Goal: Transaction & Acquisition: Purchase product/service

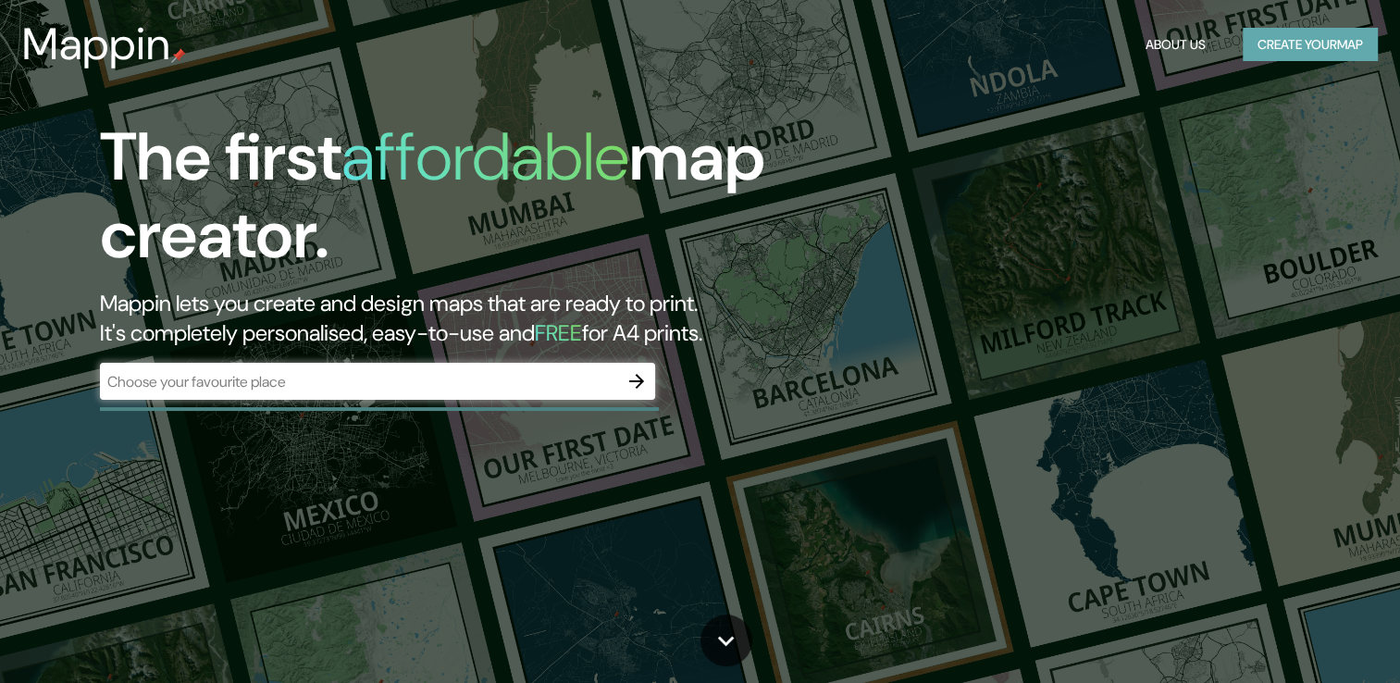
click at [1314, 50] on button "Create your map" at bounding box center [1309, 45] width 135 height 34
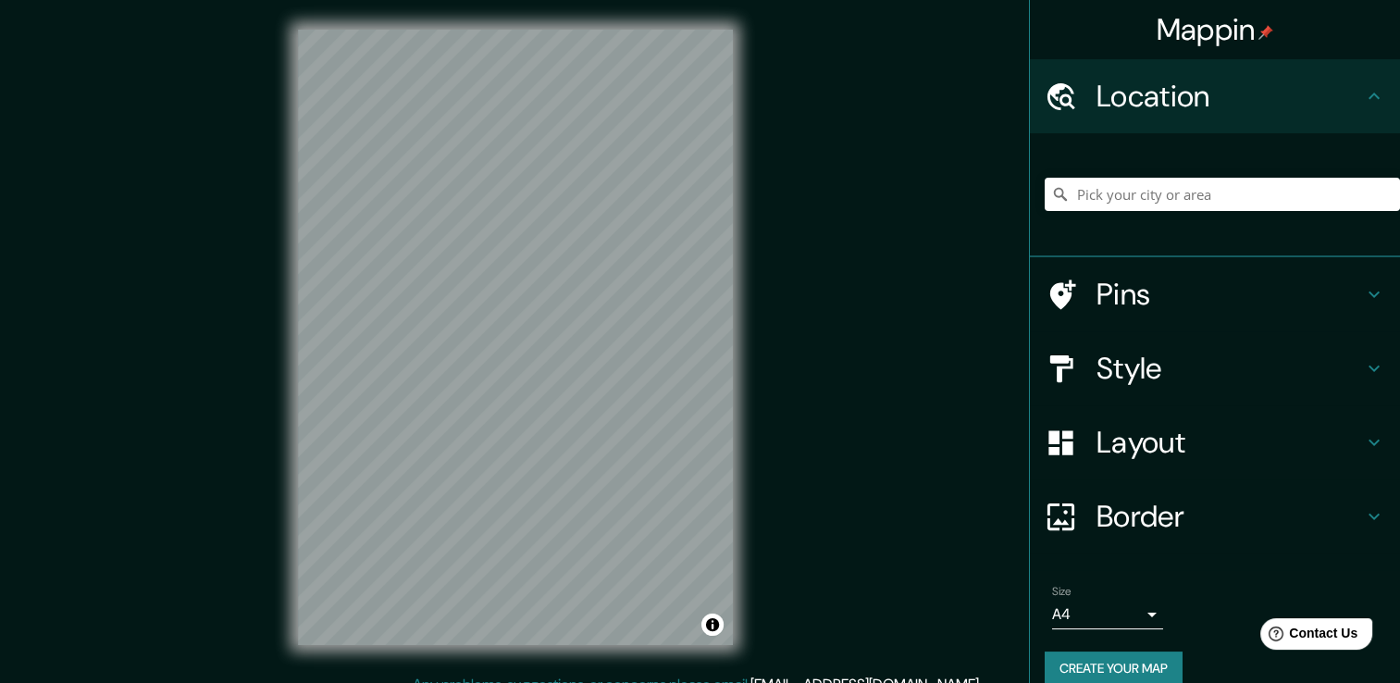
click at [1368, 367] on icon at bounding box center [1373, 368] width 11 height 6
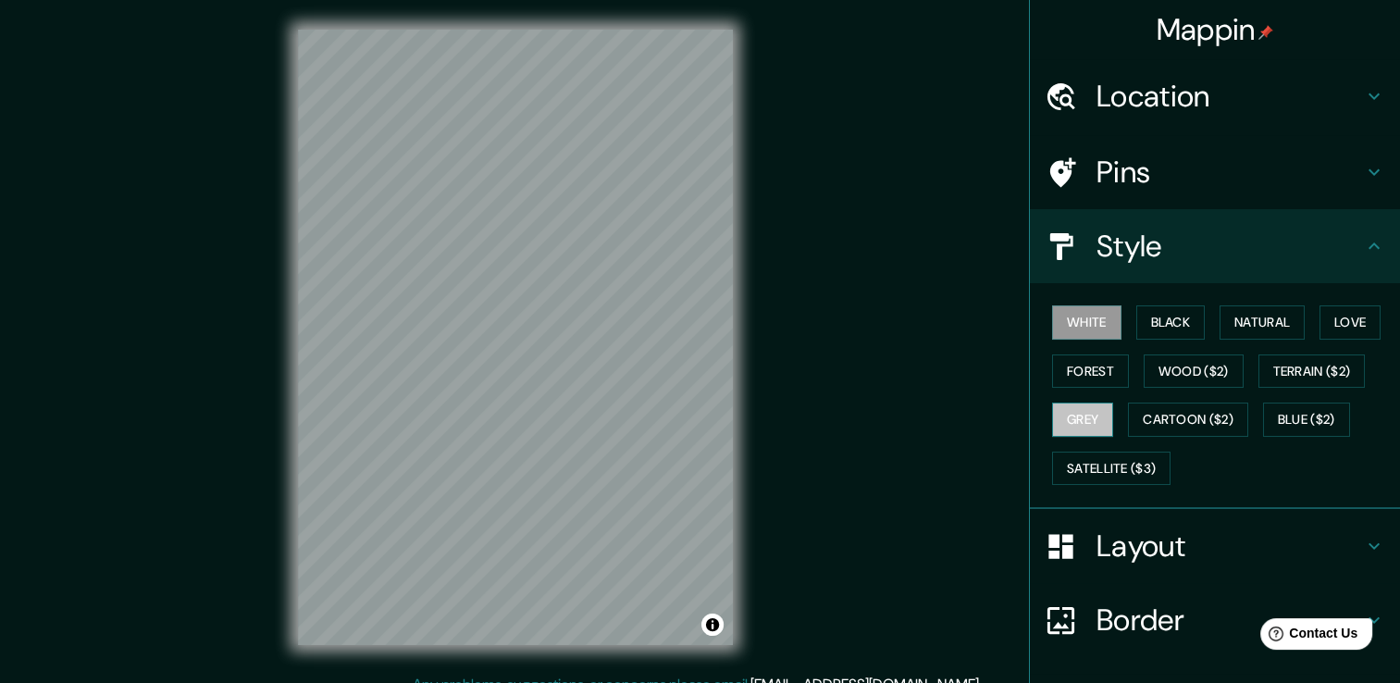
click at [1080, 409] on button "Grey" at bounding box center [1082, 419] width 61 height 34
click at [1070, 324] on button "White" at bounding box center [1086, 322] width 69 height 34
click at [1141, 324] on button "Black" at bounding box center [1170, 322] width 69 height 34
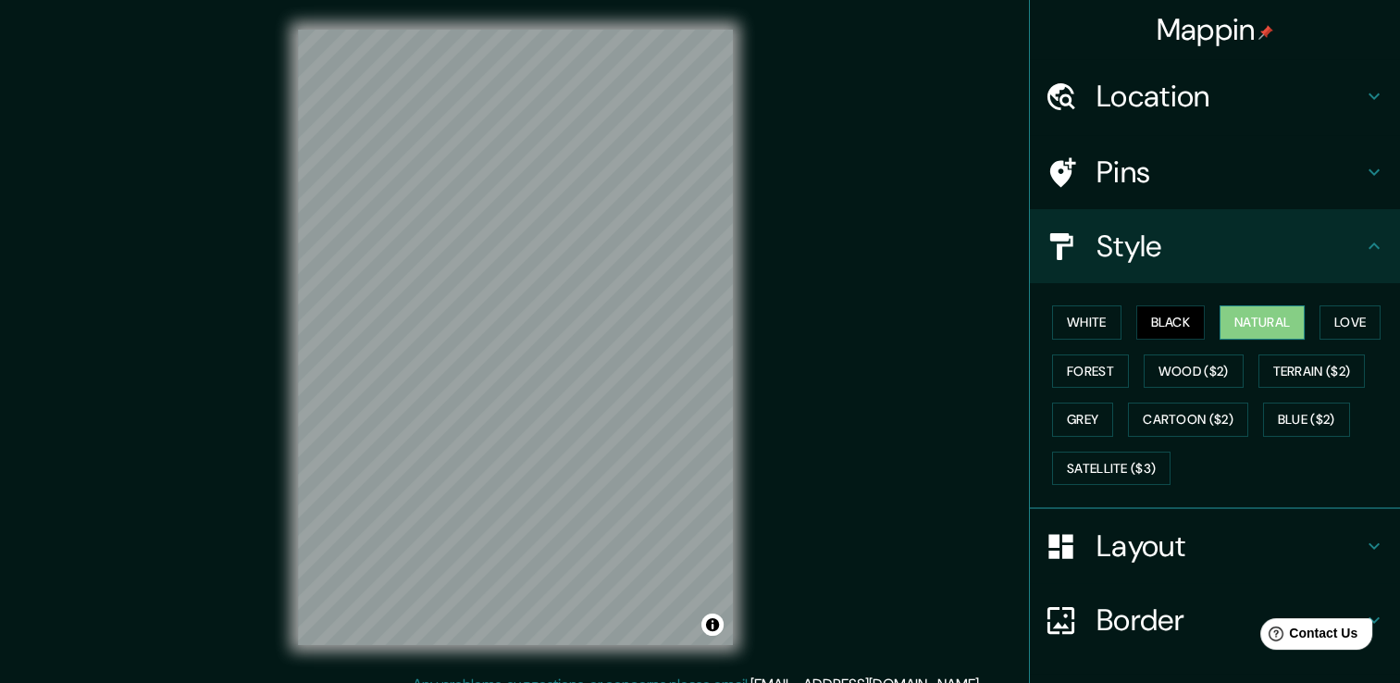
click at [1248, 324] on button "Natural" at bounding box center [1261, 322] width 85 height 34
click at [1330, 316] on button "Love" at bounding box center [1349, 322] width 61 height 34
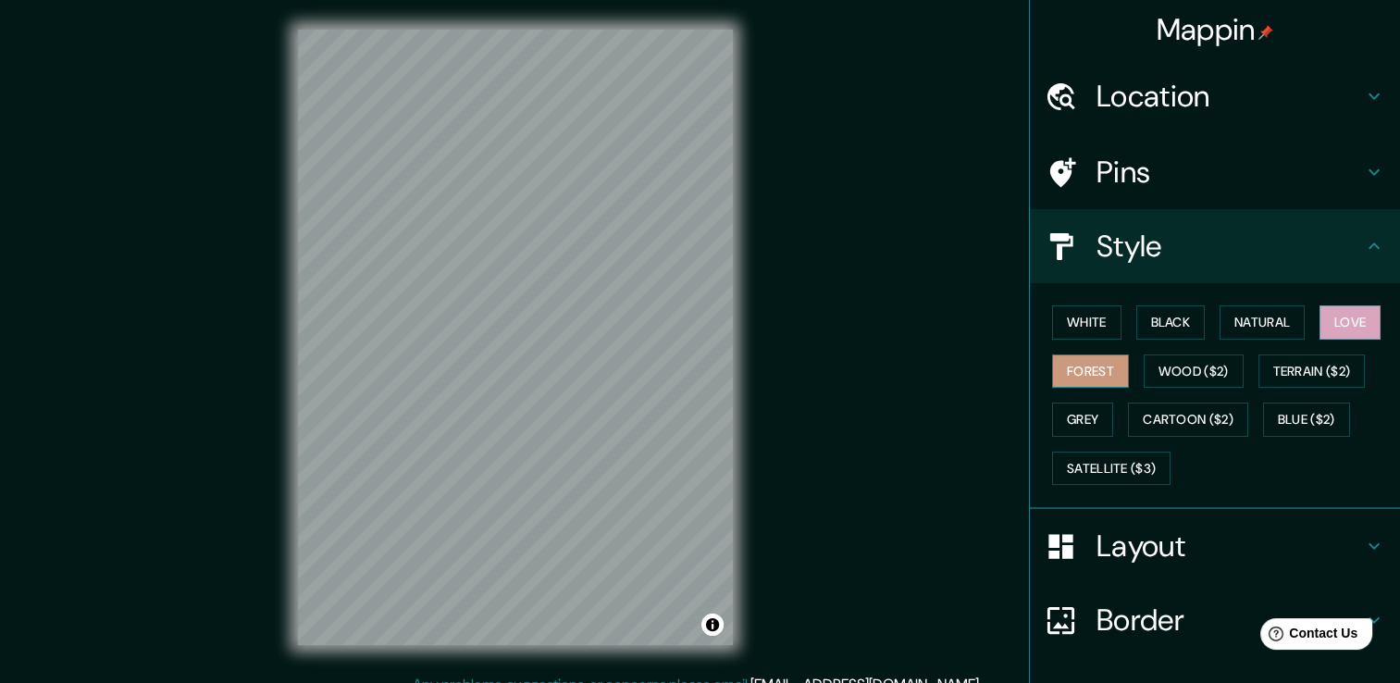
click at [1088, 358] on button "Forest" at bounding box center [1090, 371] width 77 height 34
click at [1085, 418] on button "Grey" at bounding box center [1082, 419] width 61 height 34
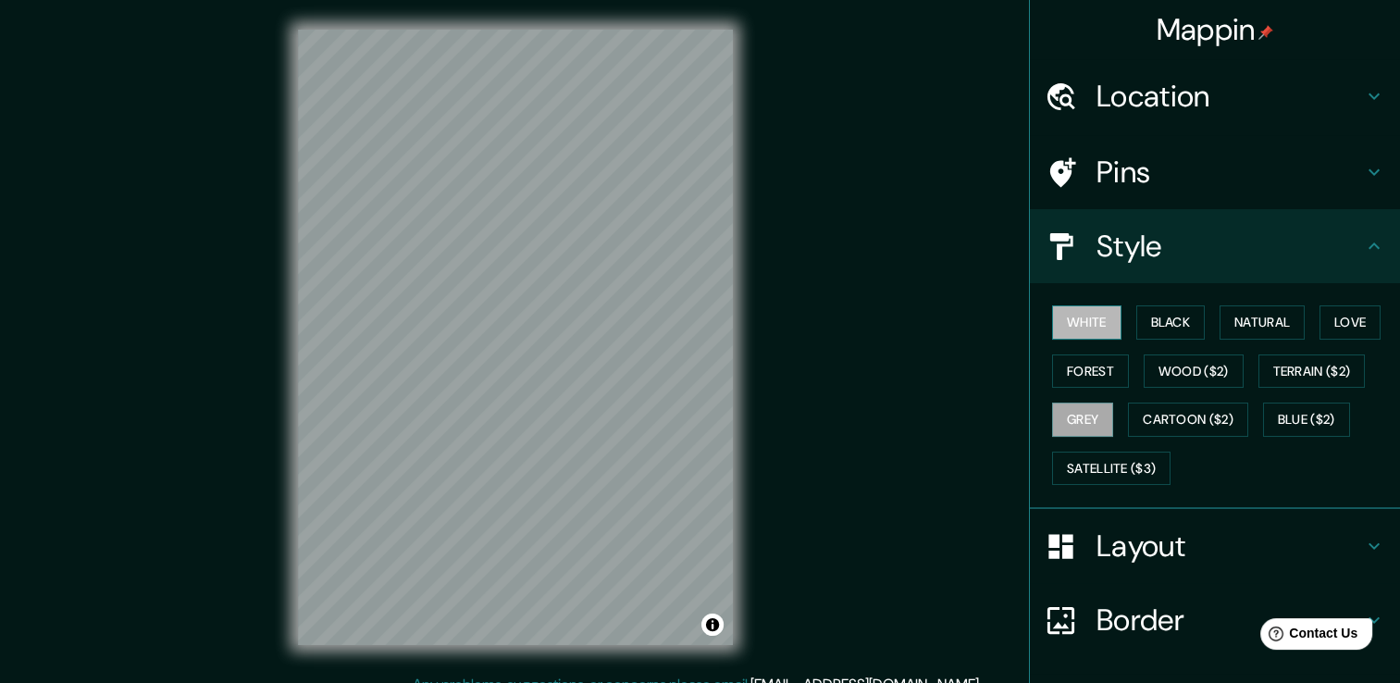
click at [1080, 327] on button "White" at bounding box center [1086, 322] width 69 height 34
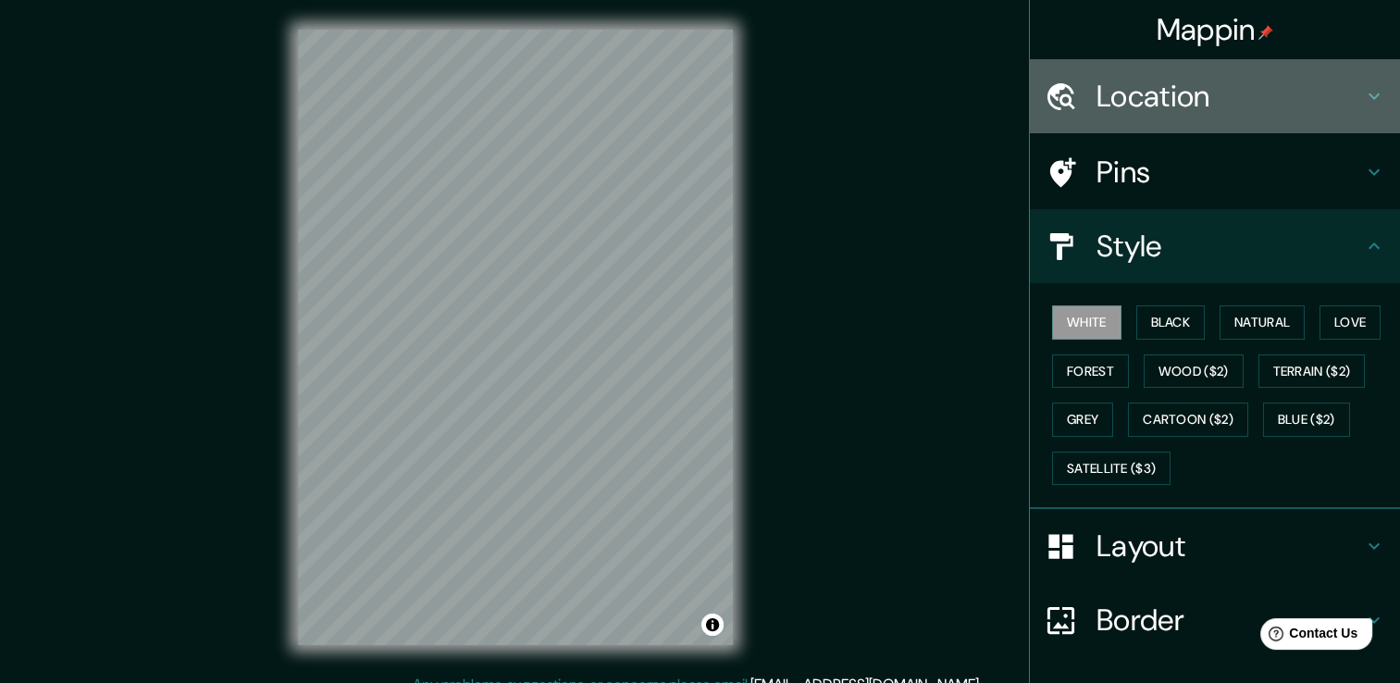
click at [1363, 90] on icon at bounding box center [1374, 96] width 22 height 22
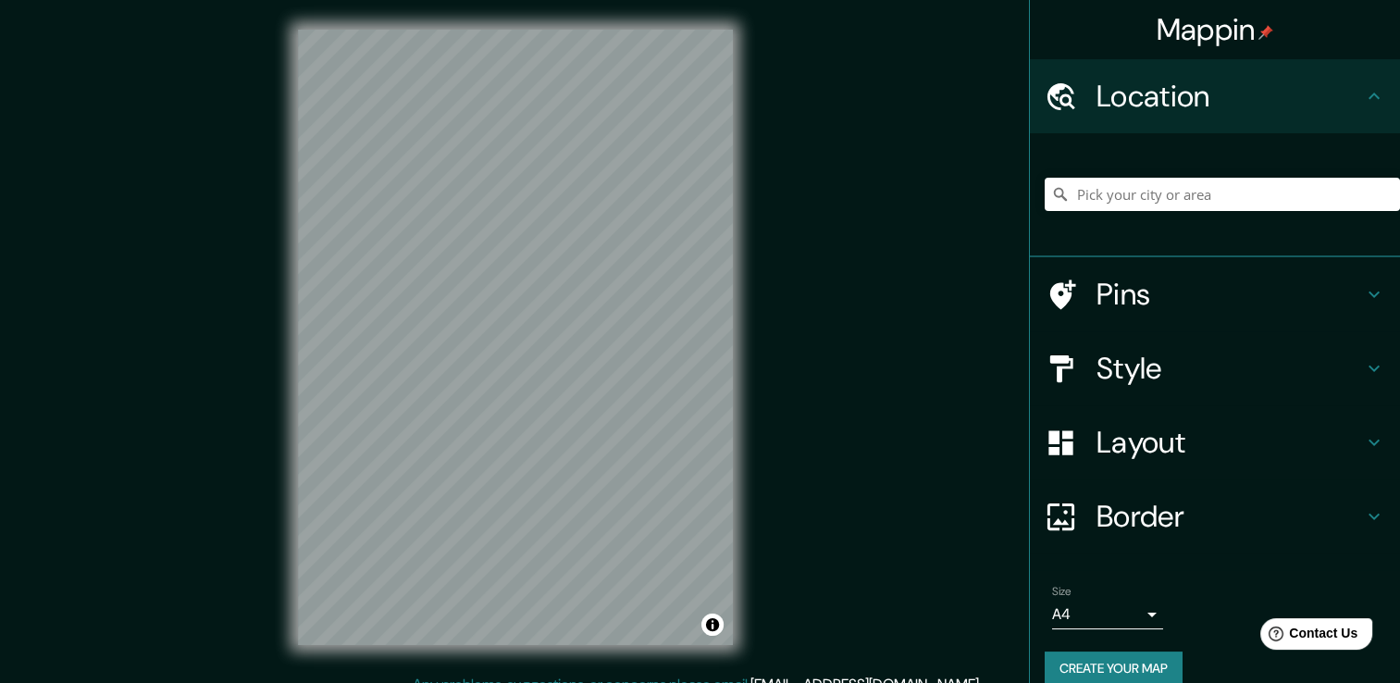
click at [1363, 90] on icon at bounding box center [1374, 96] width 22 height 22
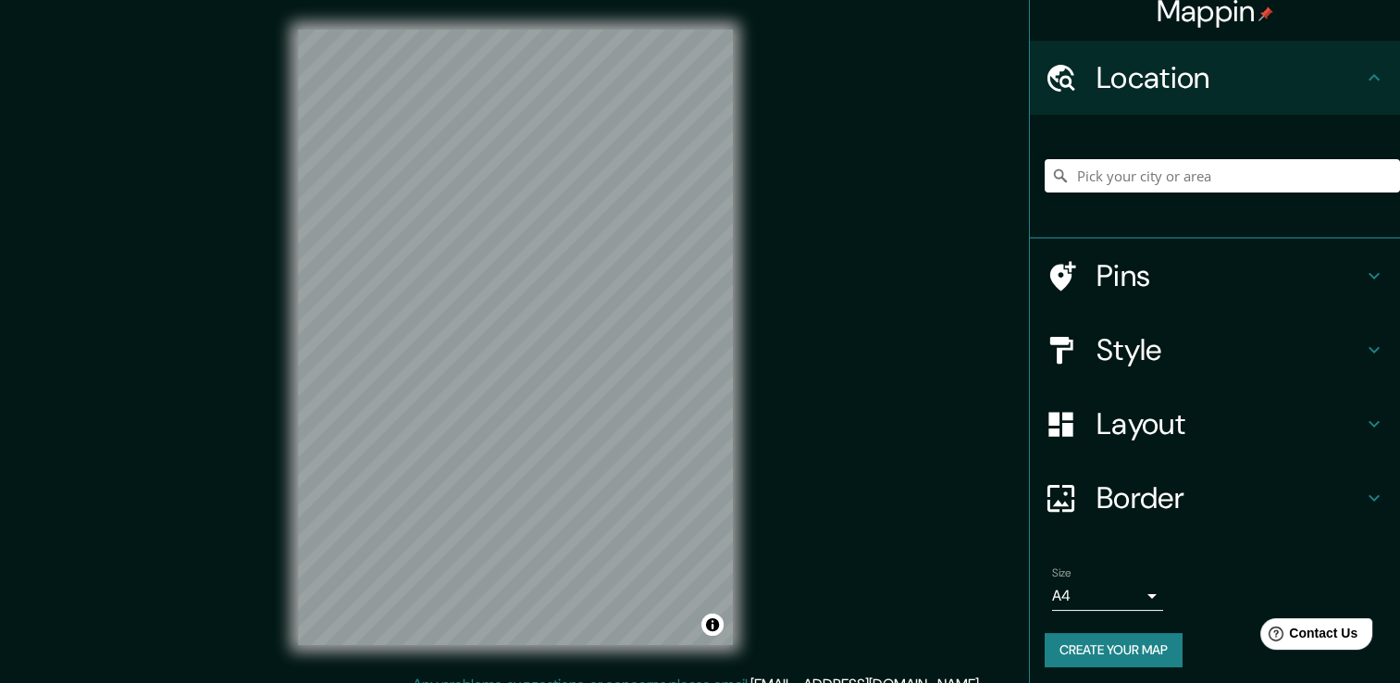
scroll to position [23, 0]
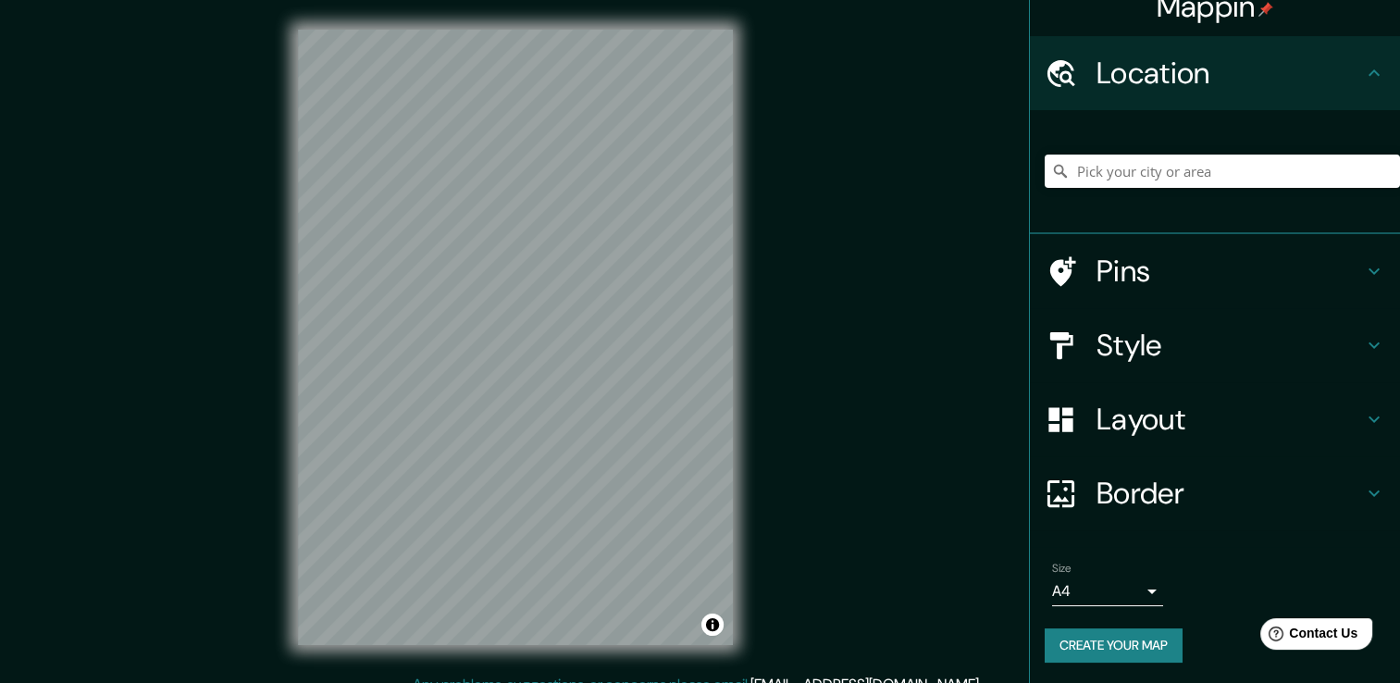
click at [1363, 416] on icon at bounding box center [1374, 419] width 22 height 22
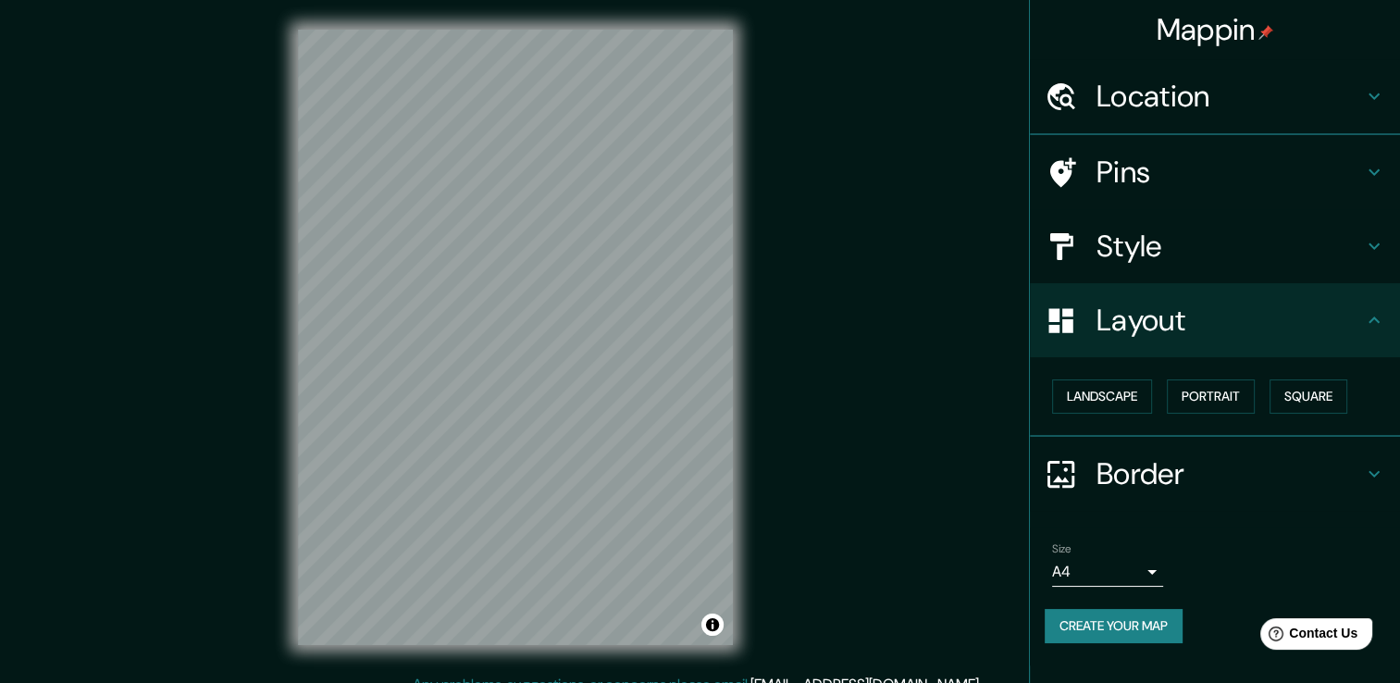
scroll to position [0, 0]
click at [1376, 317] on icon at bounding box center [1374, 320] width 22 height 22
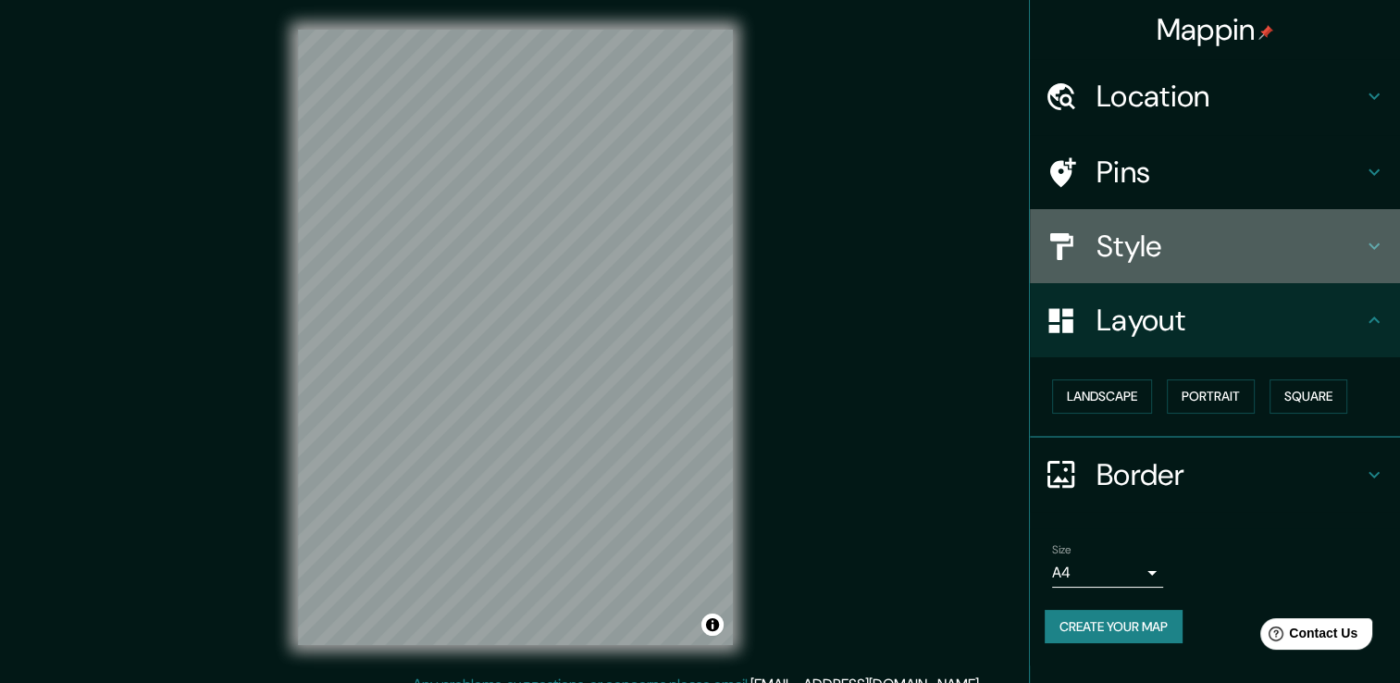
click at [1370, 241] on icon at bounding box center [1374, 246] width 22 height 22
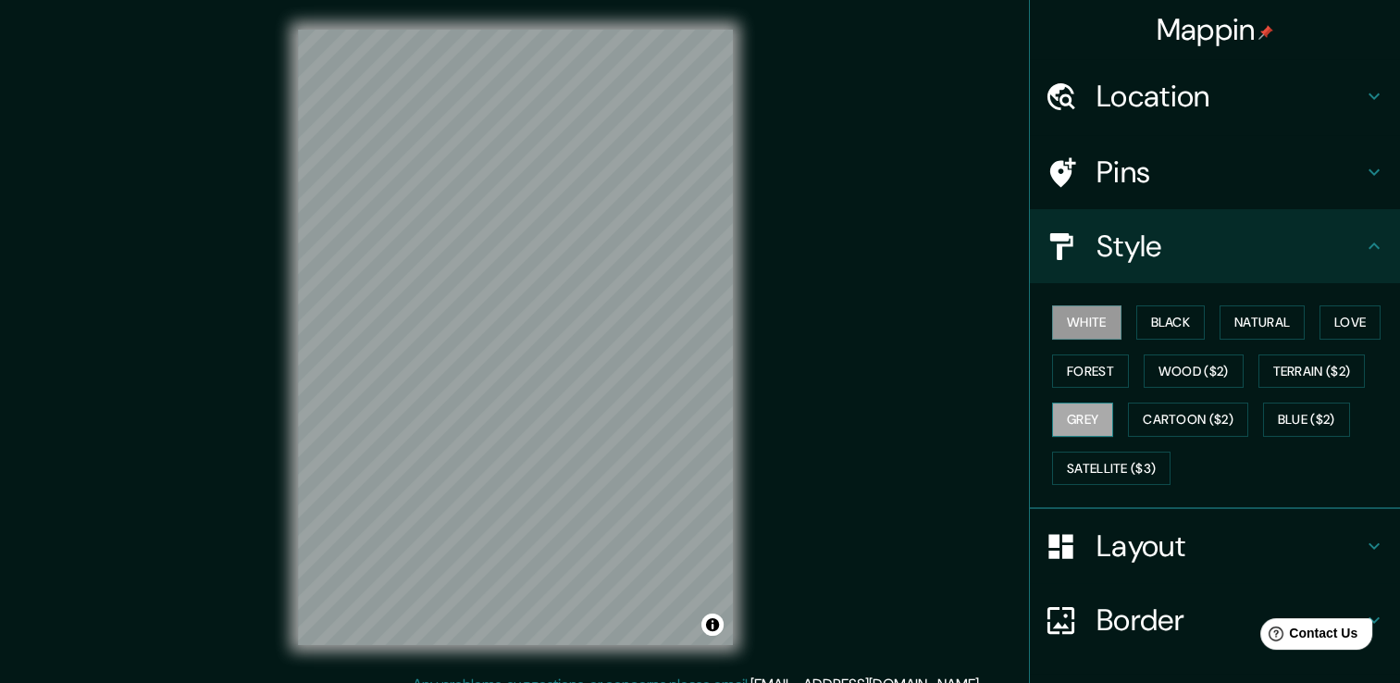
click at [1074, 410] on button "Grey" at bounding box center [1082, 419] width 61 height 34
click at [940, 372] on div "Mappin Location Pins Style White Black Natural Love Forest Wood ($2) Terrain ($…" at bounding box center [700, 351] width 1400 height 703
